Goal: Task Accomplishment & Management: Manage account settings

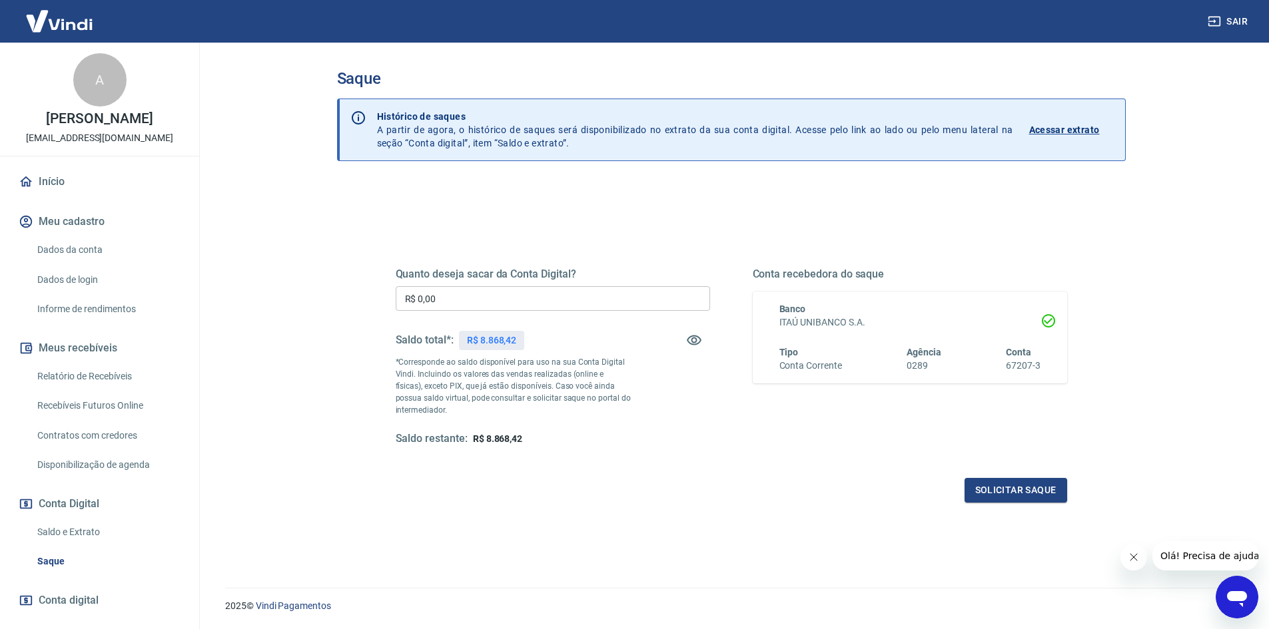
click at [445, 290] on input "R$ 0,00" at bounding box center [553, 298] width 314 height 25
type input "R$ 8.868,42"
click at [1013, 493] on button "Solicitar saque" at bounding box center [1015, 490] width 103 height 25
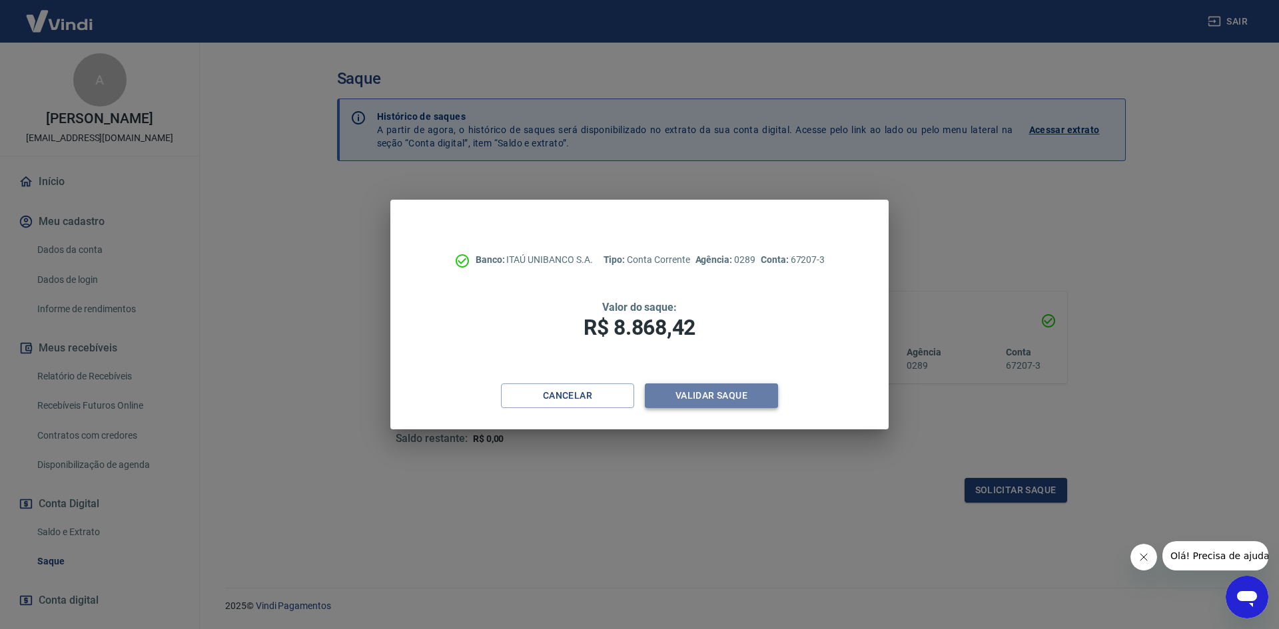
click at [709, 397] on button "Validar saque" at bounding box center [711, 396] width 133 height 25
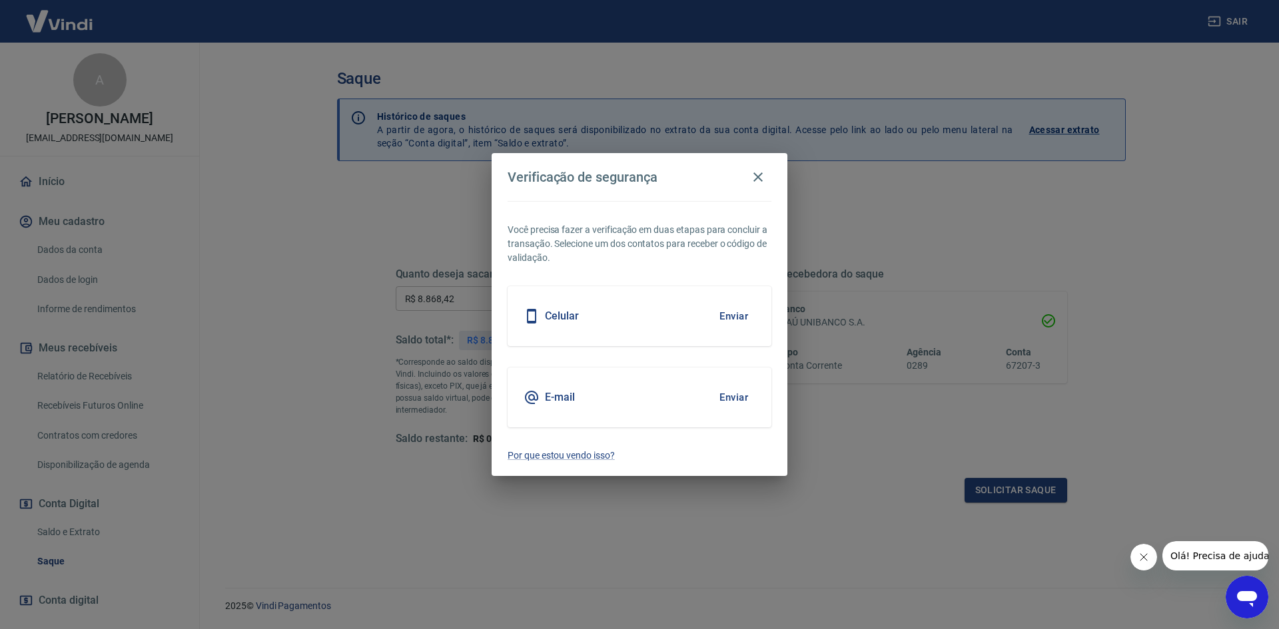
click at [736, 313] on button "Enviar" at bounding box center [733, 316] width 43 height 28
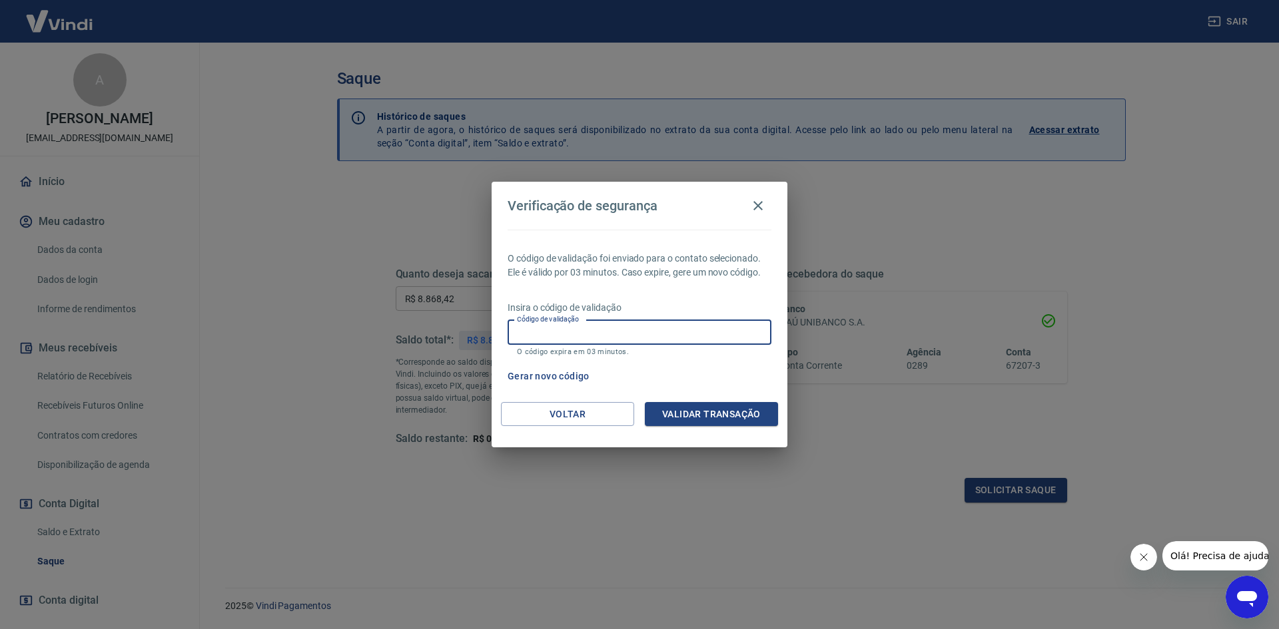
click at [618, 328] on input "Código de validação" at bounding box center [639, 332] width 264 height 25
type input "146710"
click at [688, 410] on button "Validar transação" at bounding box center [711, 414] width 133 height 25
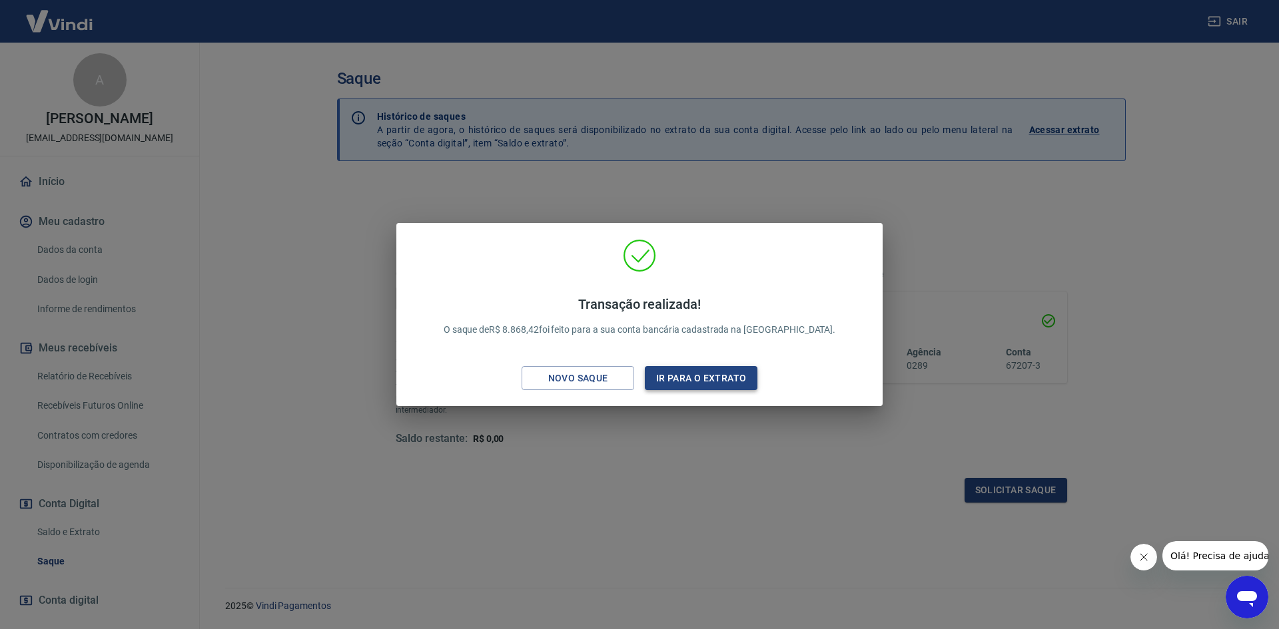
click at [676, 373] on button "Ir para o extrato" at bounding box center [701, 378] width 113 height 25
